Goal: Book appointment/travel/reservation

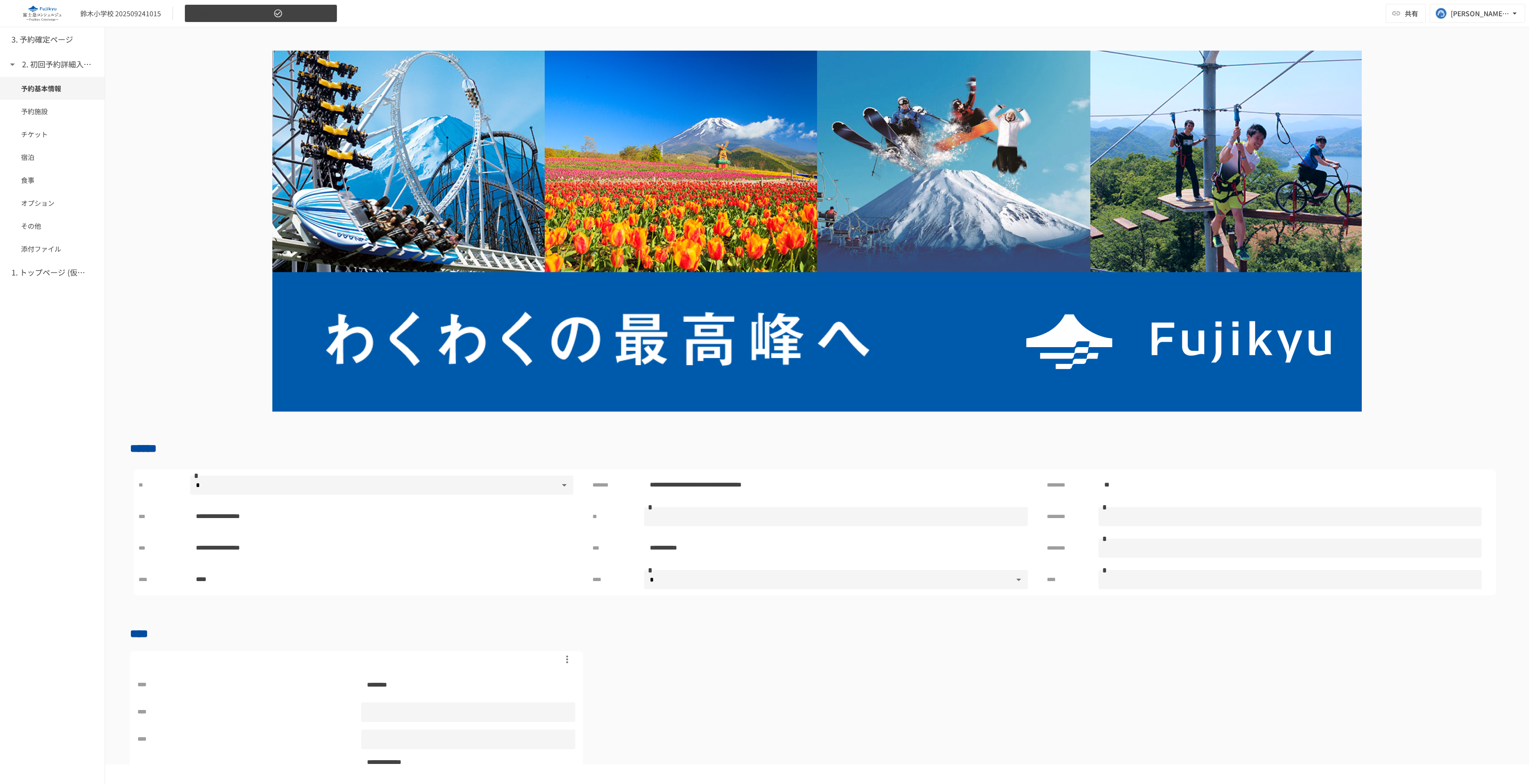
click at [318, 9] on button "2. 初回予約詳細入力ページ" at bounding box center [261, 14] width 153 height 19
click at [159, 154] on div at bounding box center [764, 392] width 1529 height 784
click at [46, 42] on h6 "3. 予約確定ページ" at bounding box center [42, 39] width 62 height 12
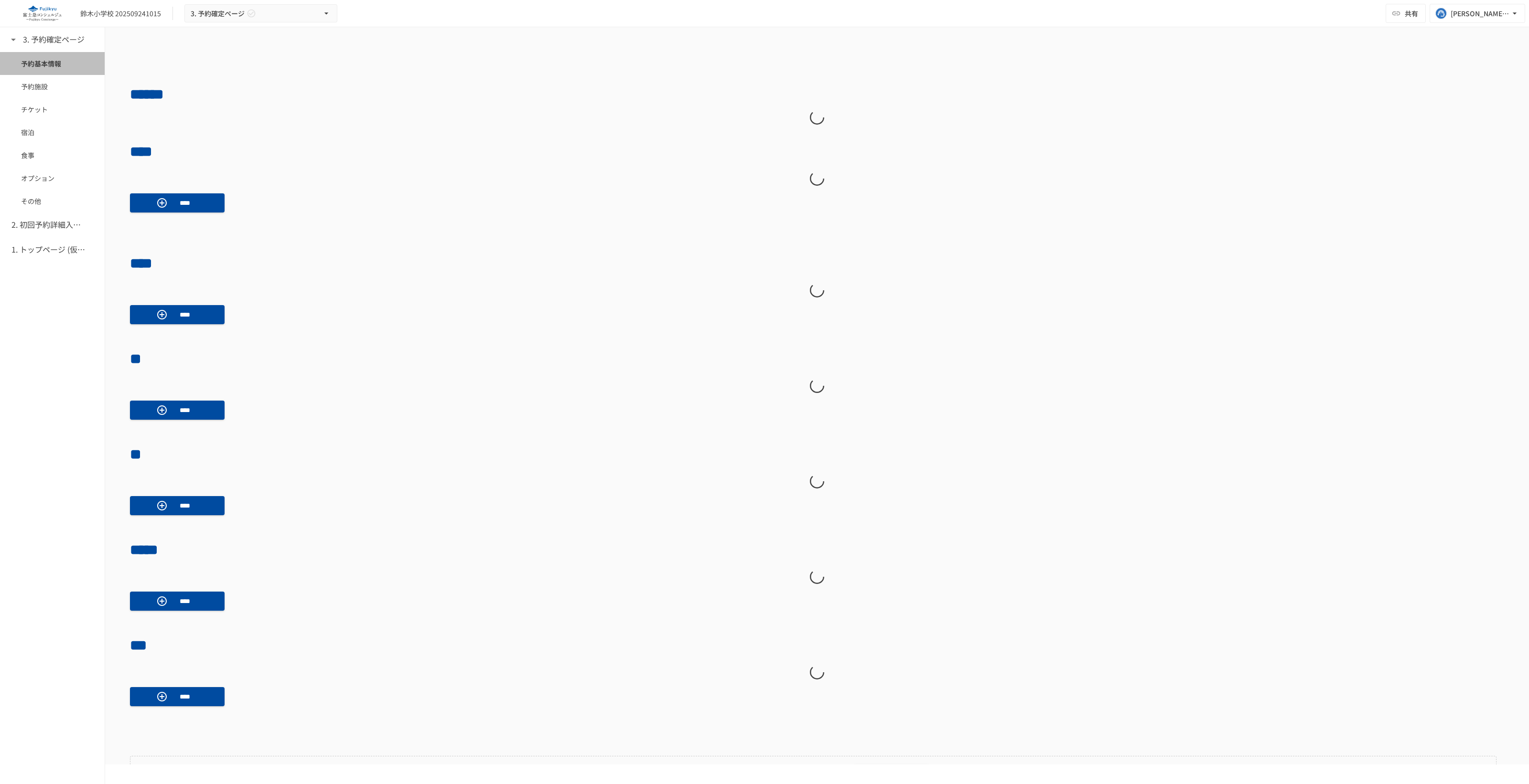
click at [52, 66] on span "予約基本情報" at bounding box center [52, 63] width 62 height 11
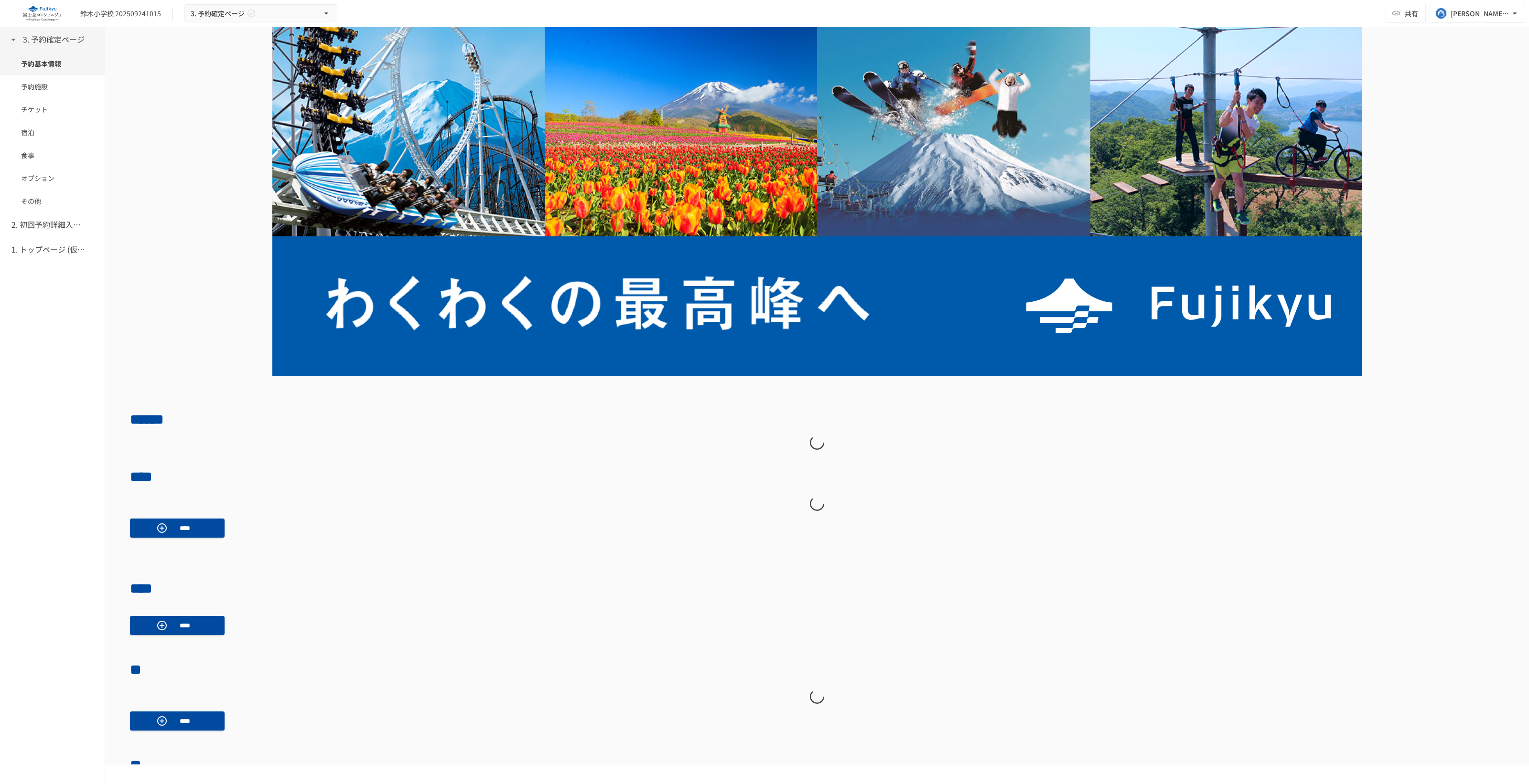
scroll to position [397, 0]
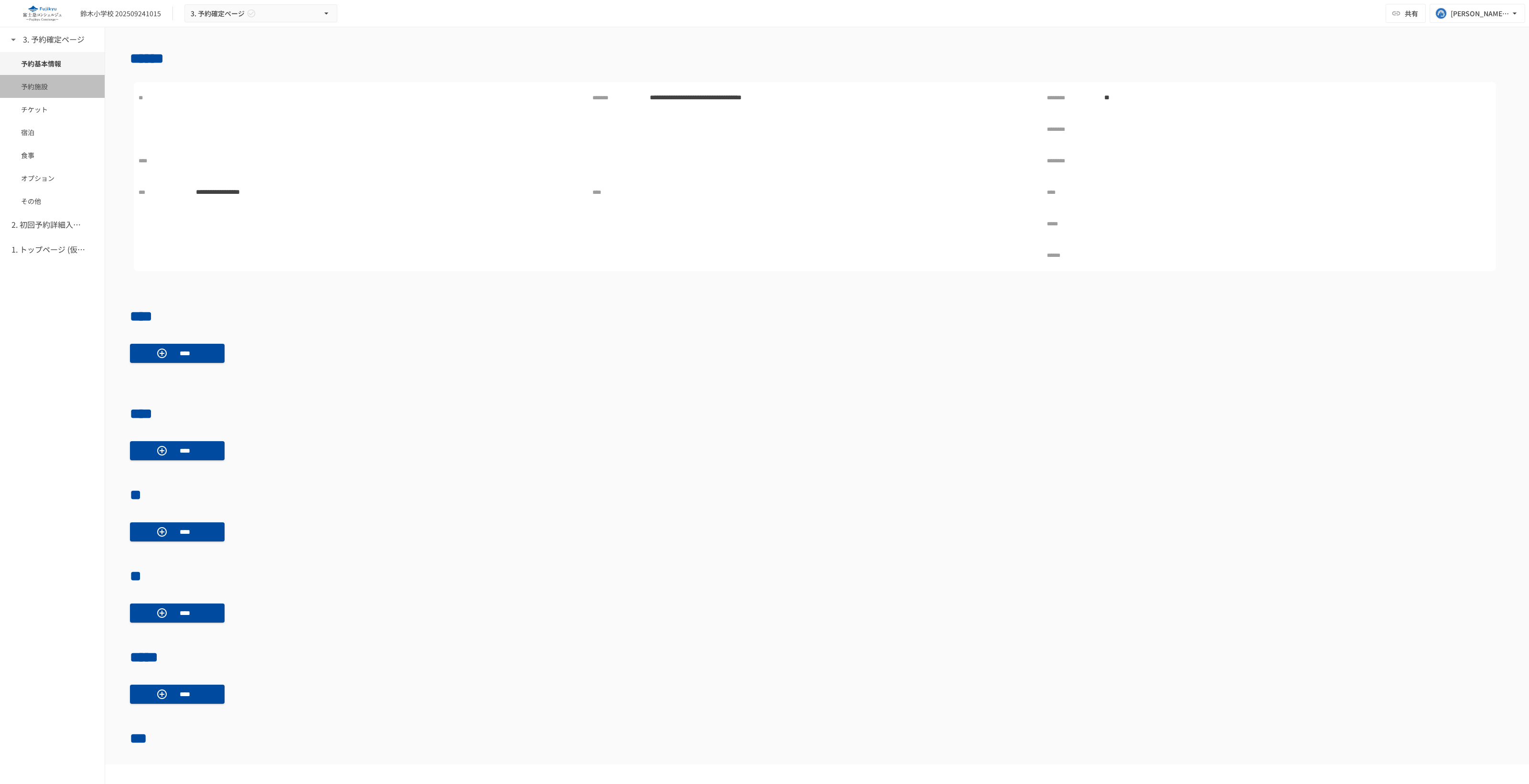
click at [38, 77] on div "予約施設" at bounding box center [52, 87] width 104 height 23
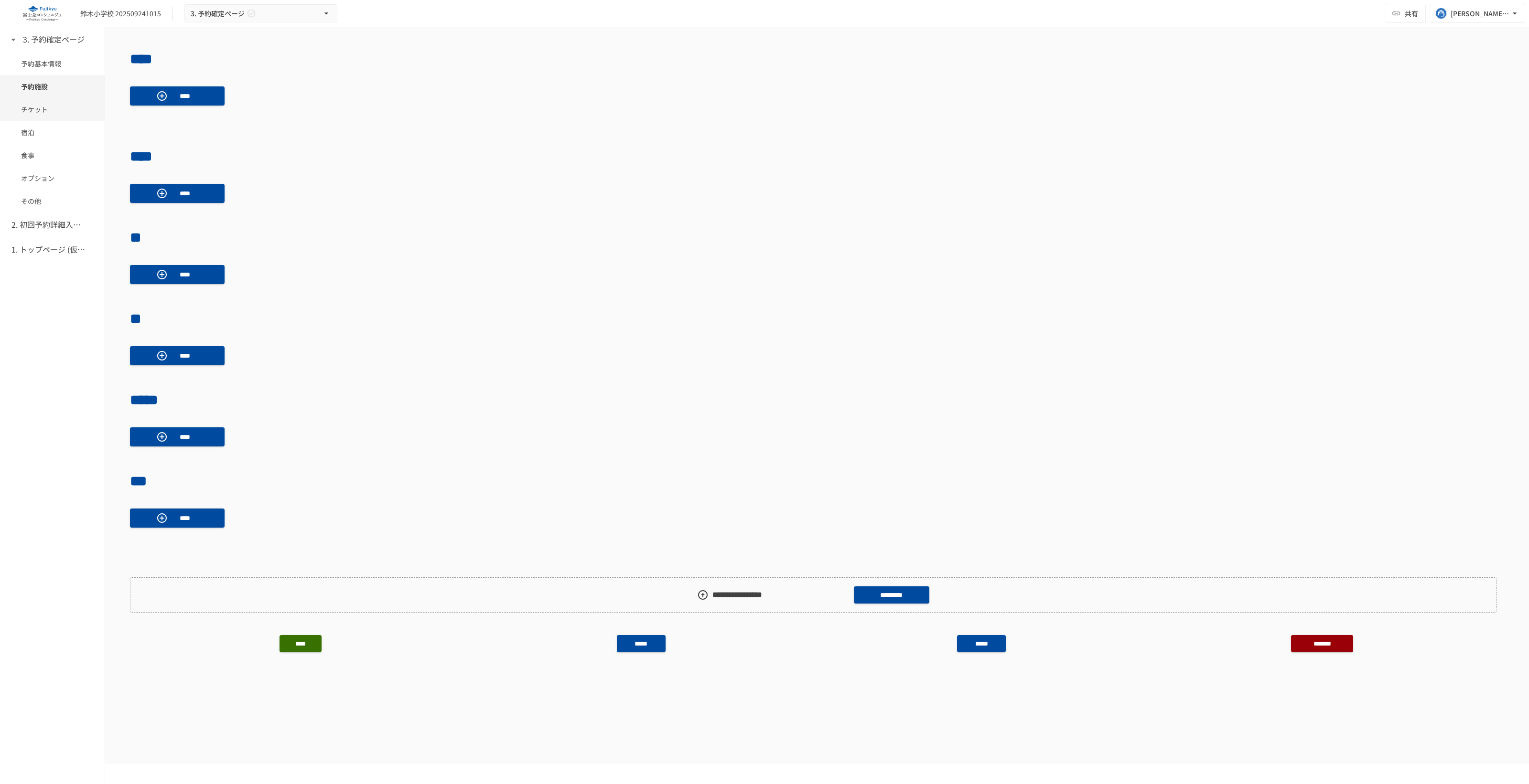
click at [48, 102] on div "チケット" at bounding box center [52, 109] width 104 height 23
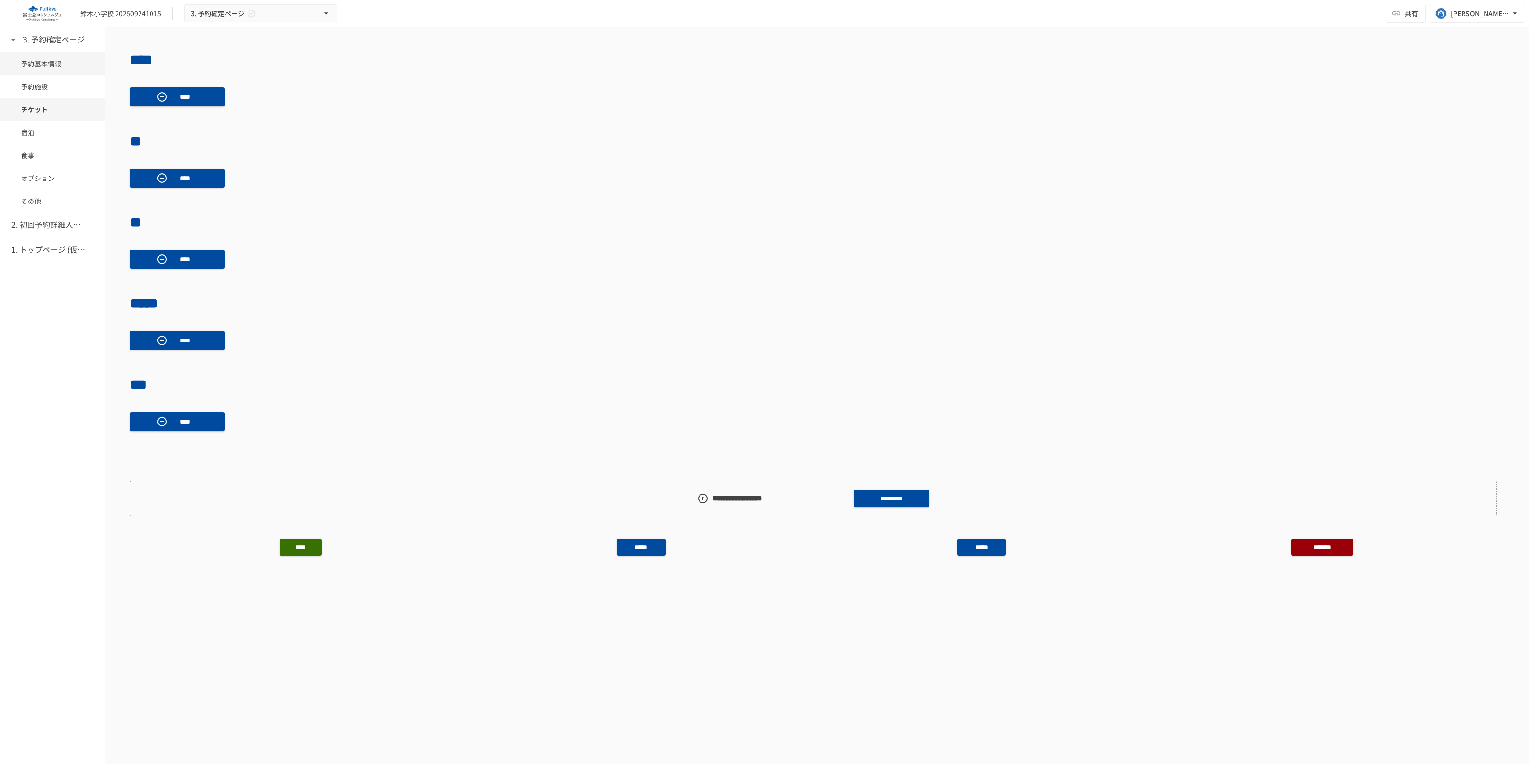
scroll to position [751, 0]
click at [34, 134] on span "宿泊" at bounding box center [52, 132] width 62 height 11
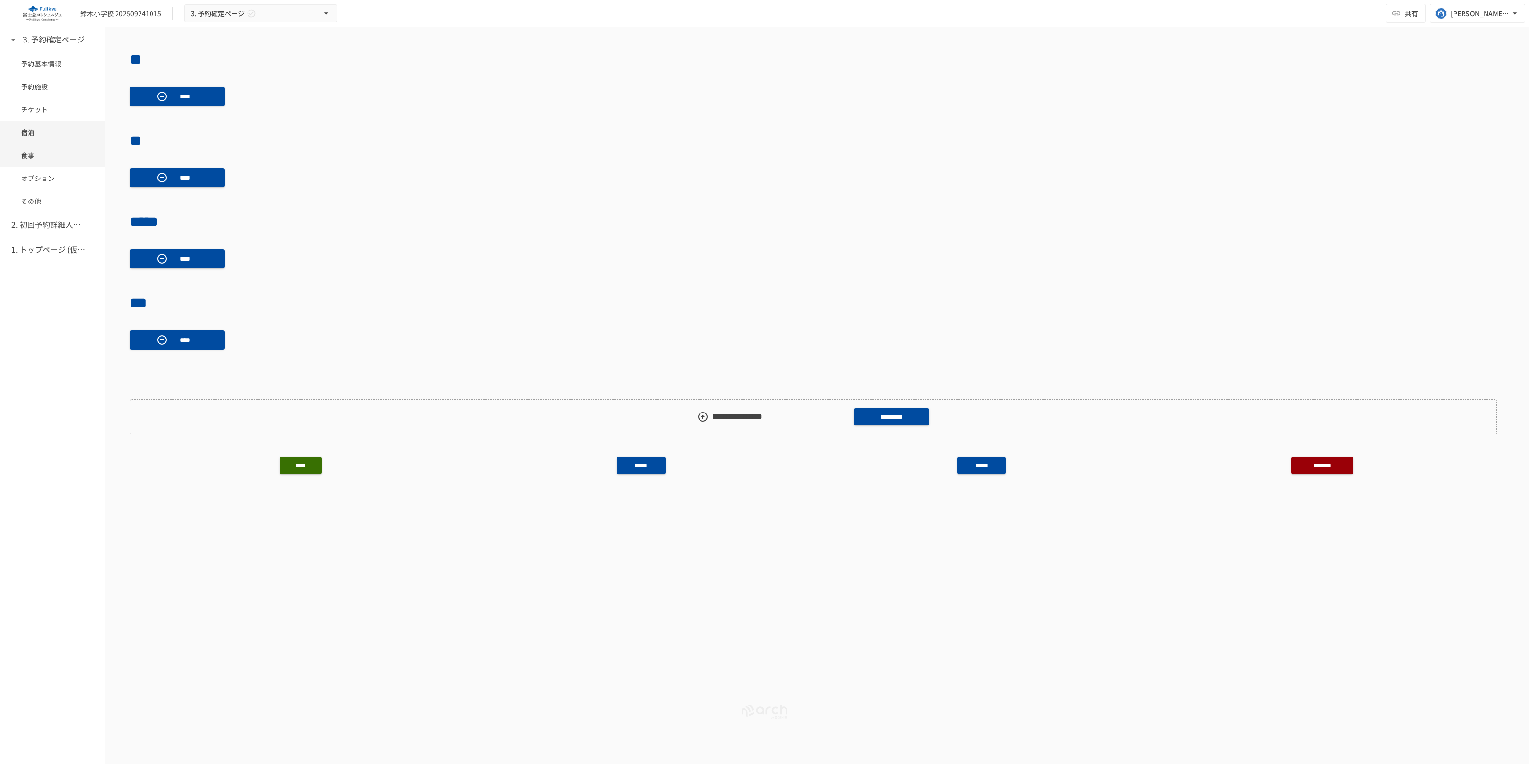
click at [48, 160] on span "食事" at bounding box center [52, 155] width 62 height 11
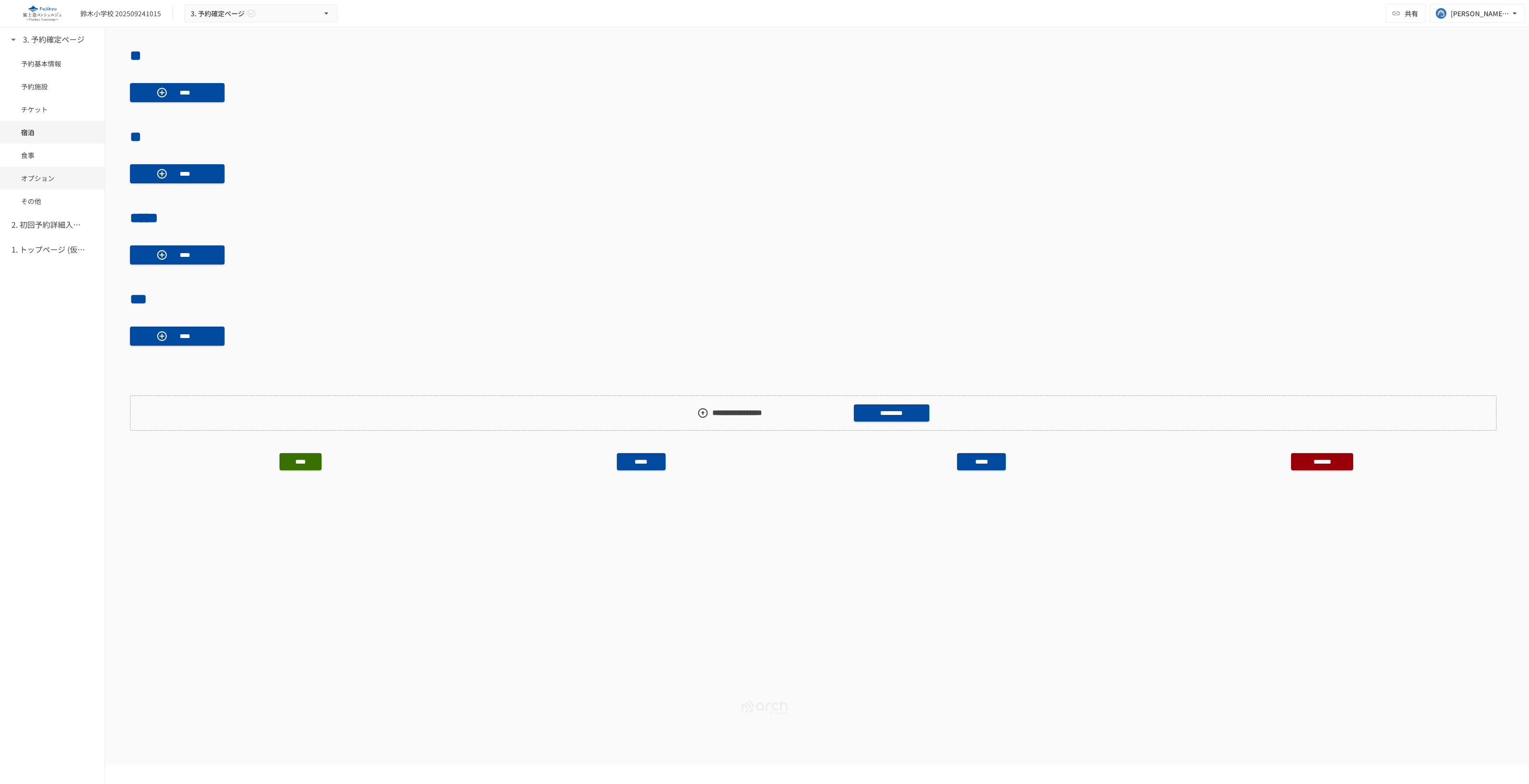
click at [52, 180] on span "オプション" at bounding box center [52, 178] width 62 height 11
click at [53, 211] on div "その他" at bounding box center [52, 201] width 104 height 23
click at [61, 230] on div "2. 初回予約詳細入力ページ" at bounding box center [52, 225] width 104 height 25
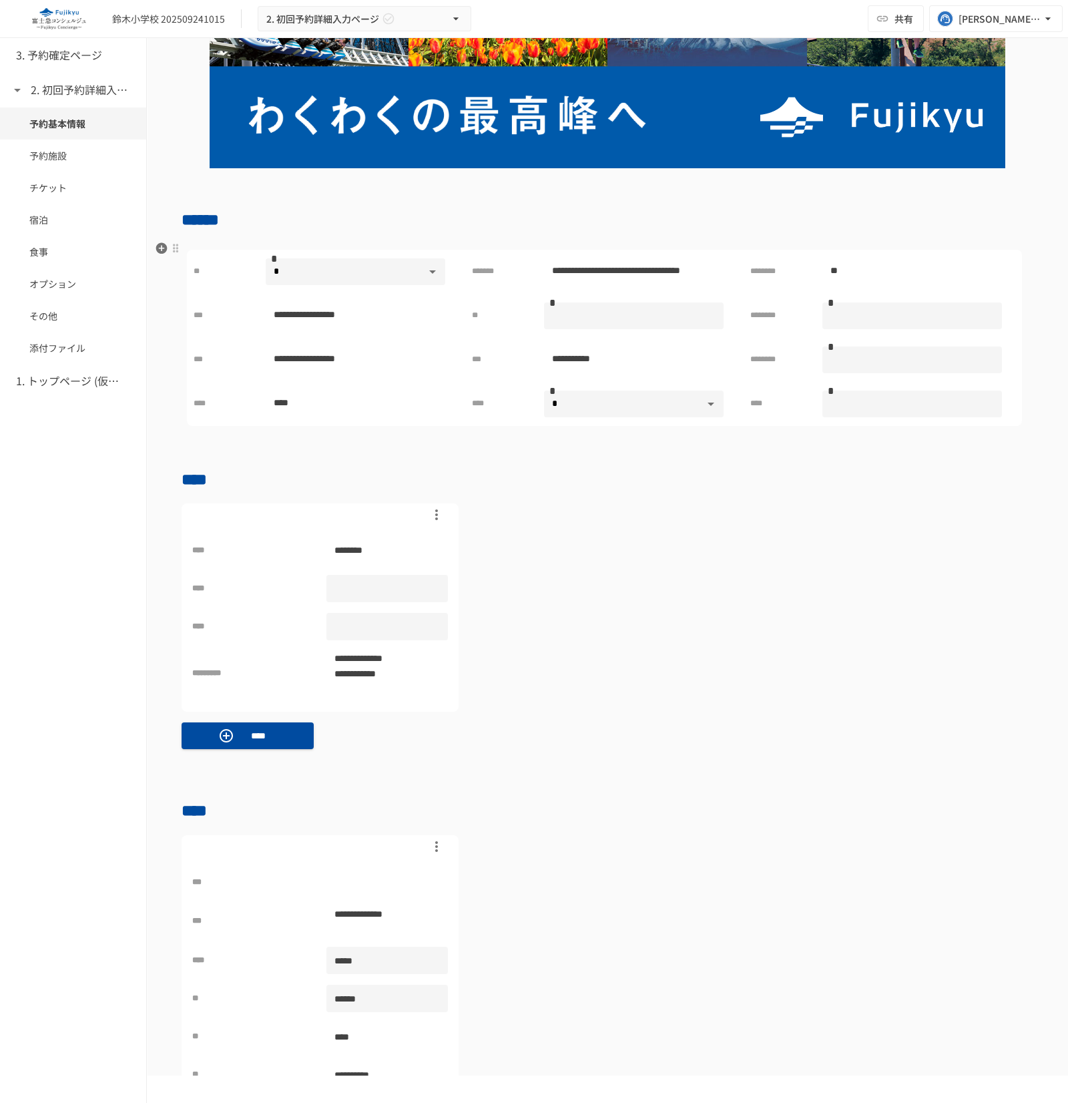
scroll to position [250, 0]
